Goal: Find contact information: Find contact information

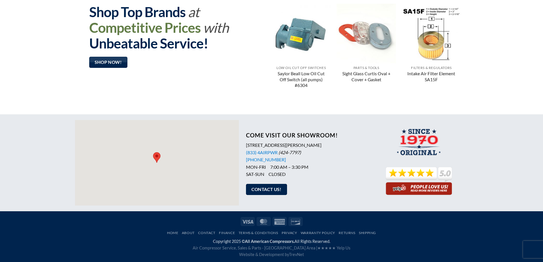
scroll to position [450, 0]
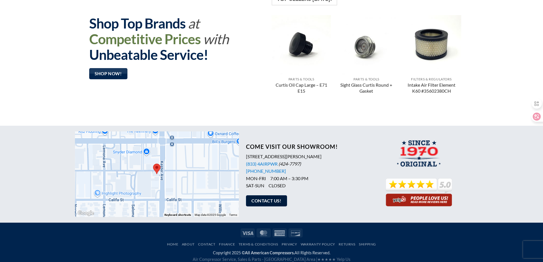
click at [265, 197] on span "Contact Us!" at bounding box center [266, 200] width 30 height 7
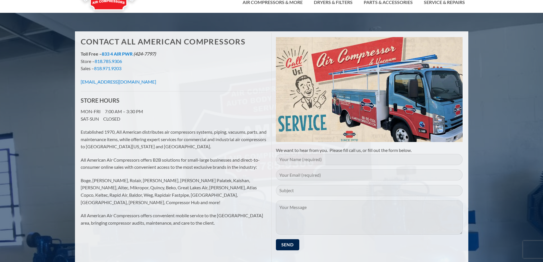
scroll to position [29, 0]
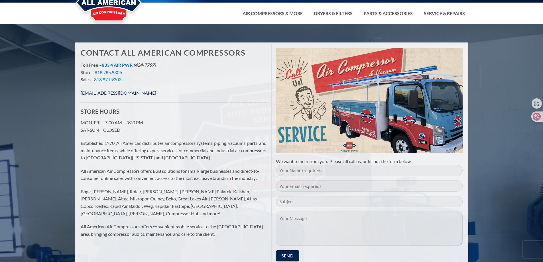
click at [100, 90] on link "info@allamericancompressors.com" at bounding box center [119, 92] width 76 height 5
